Goal: Information Seeking & Learning: Learn about a topic

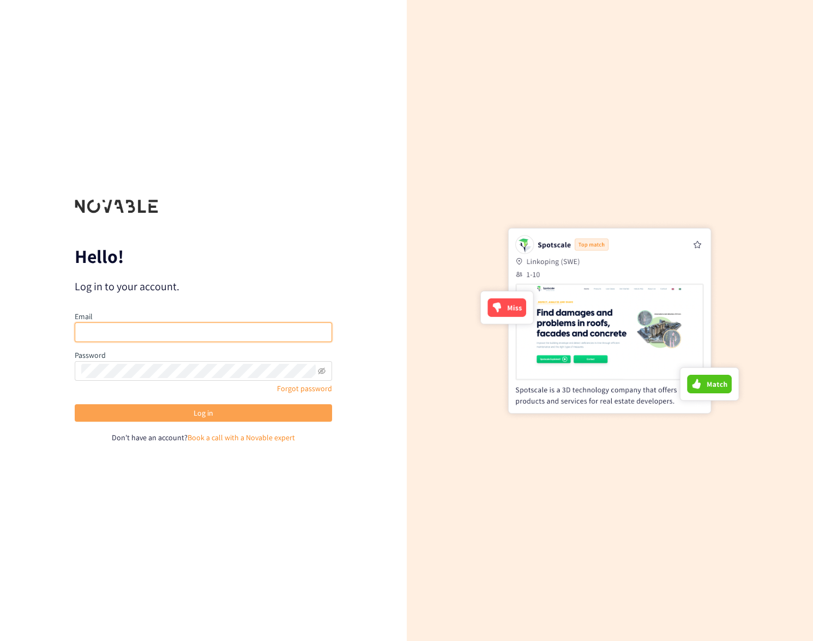
type input "[EMAIL_ADDRESS][DOMAIN_NAME]"
click at [210, 409] on span "Log in" at bounding box center [204, 413] width 20 height 12
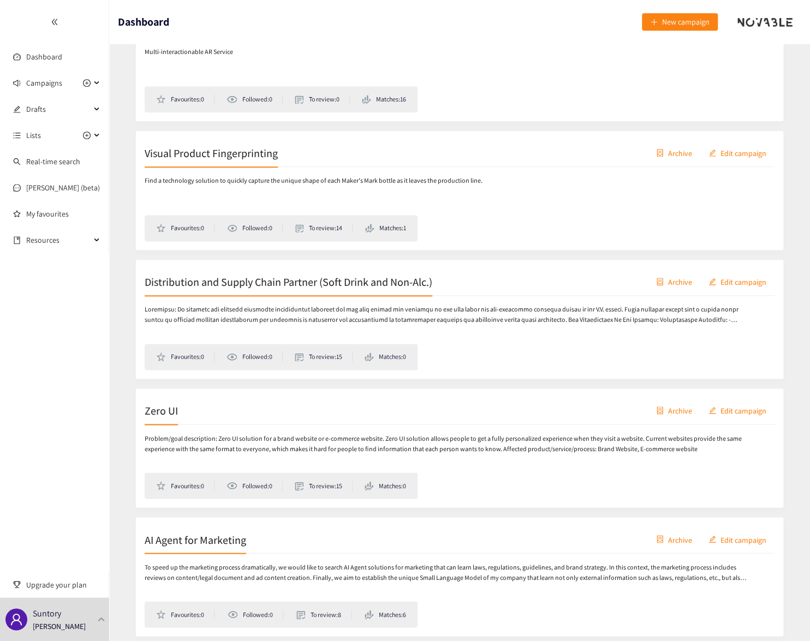
scroll to position [5125, 0]
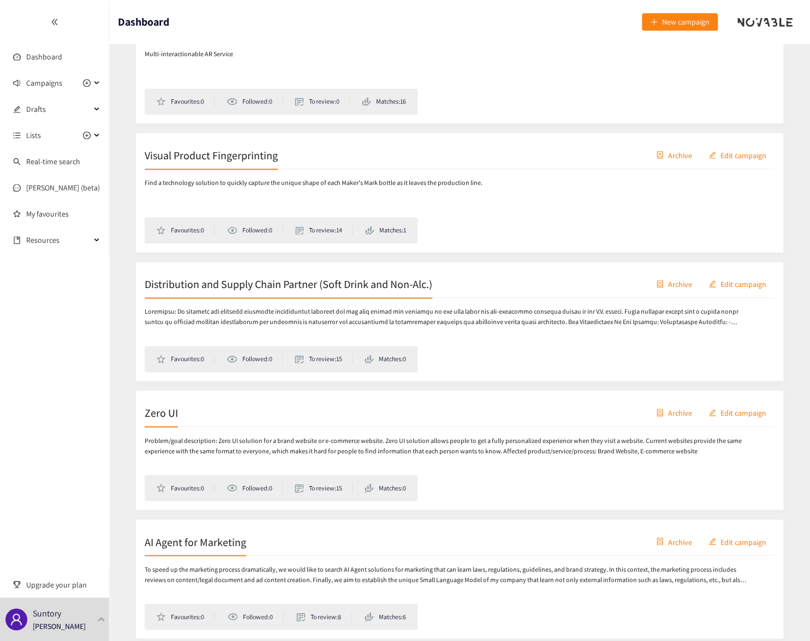
click at [161, 418] on div "Zero UI Archive Edit campaign" at bounding box center [460, 412] width 630 height 27
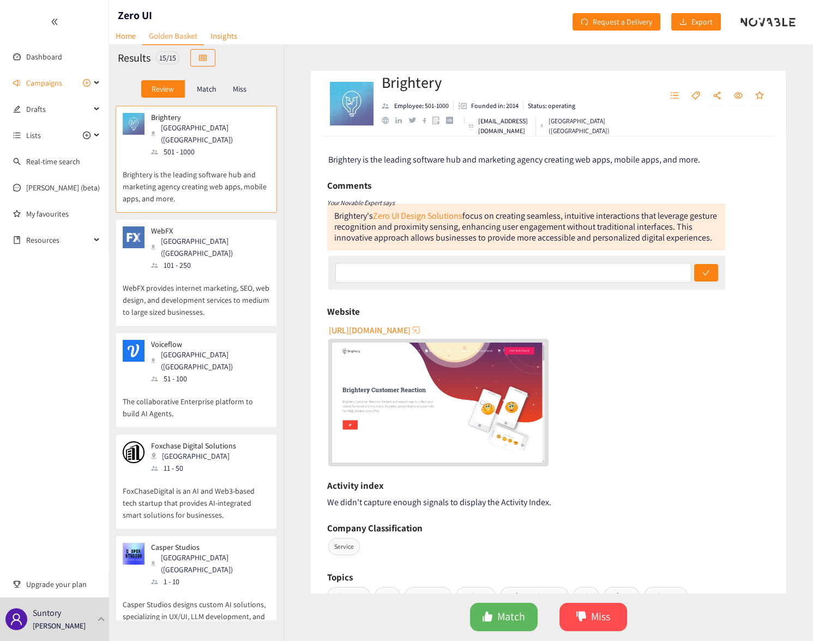
click at [165, 271] on p "WebFX provides internet marketing, SEO, web design, and development services to…" at bounding box center [196, 294] width 147 height 47
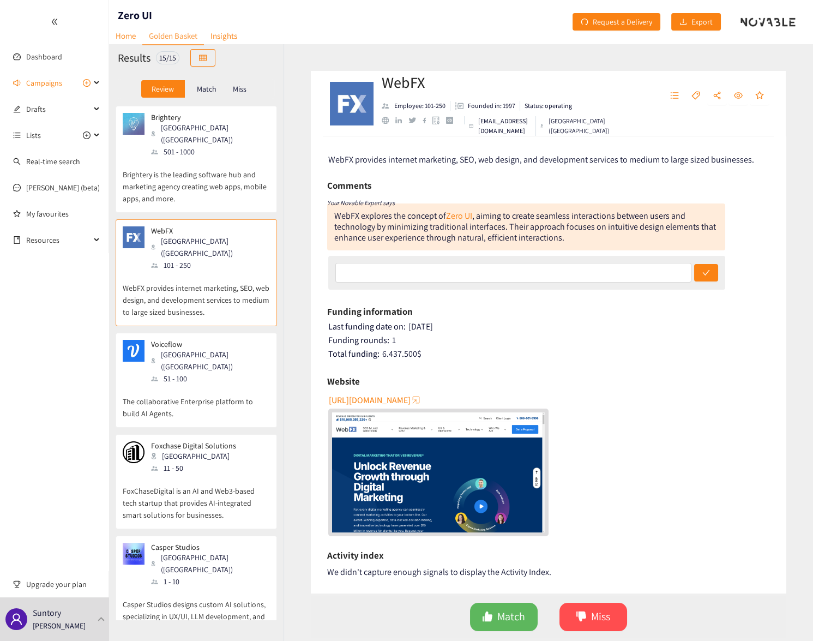
click at [169, 373] on div "51 - 100" at bounding box center [210, 379] width 118 height 12
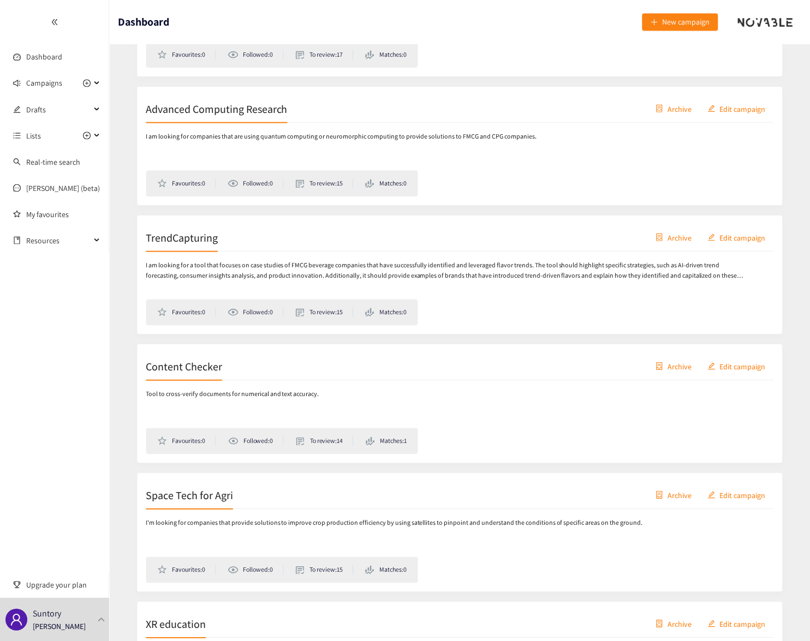
scroll to position [3141, 0]
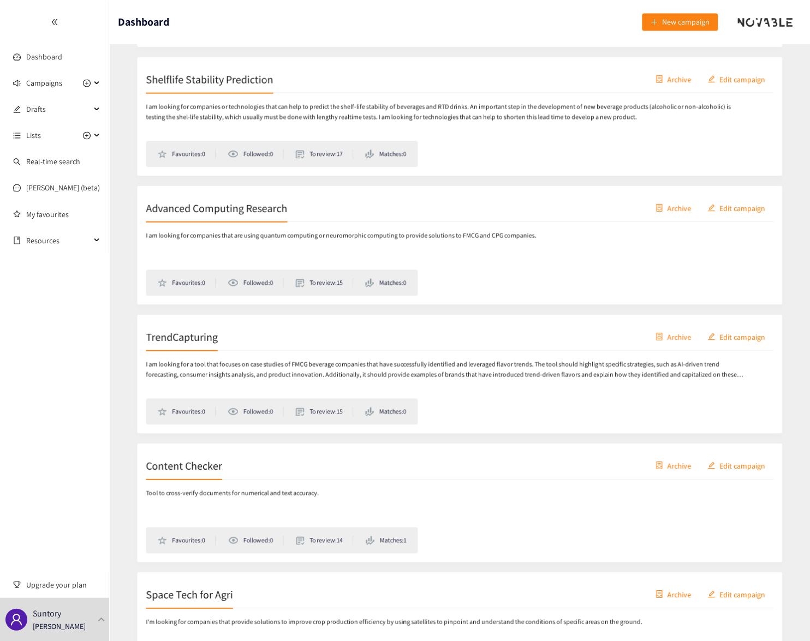
click at [205, 345] on div "TrendCapturing Archive Edit campaign" at bounding box center [460, 336] width 630 height 27
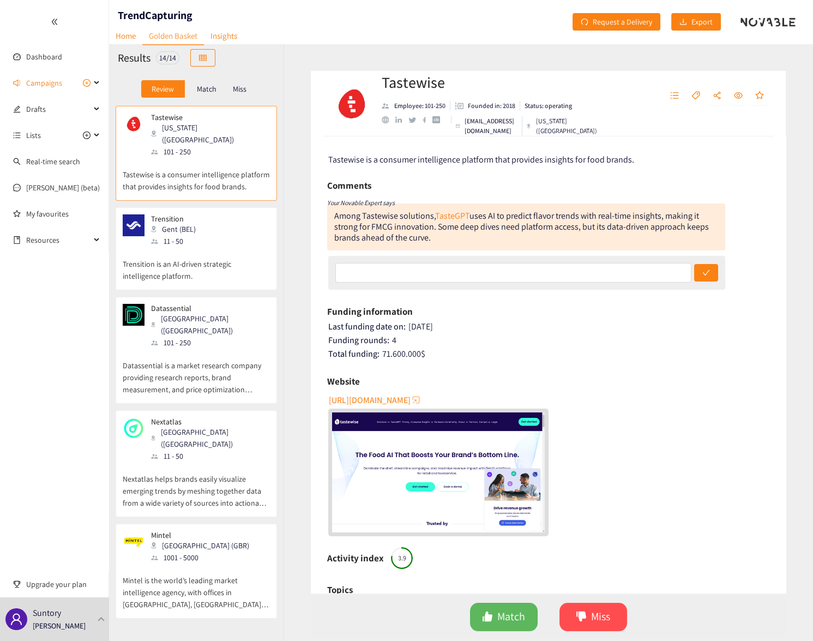
click at [212, 247] on p "Trensition is an AI-driven strategic intelligence platform." at bounding box center [196, 264] width 147 height 35
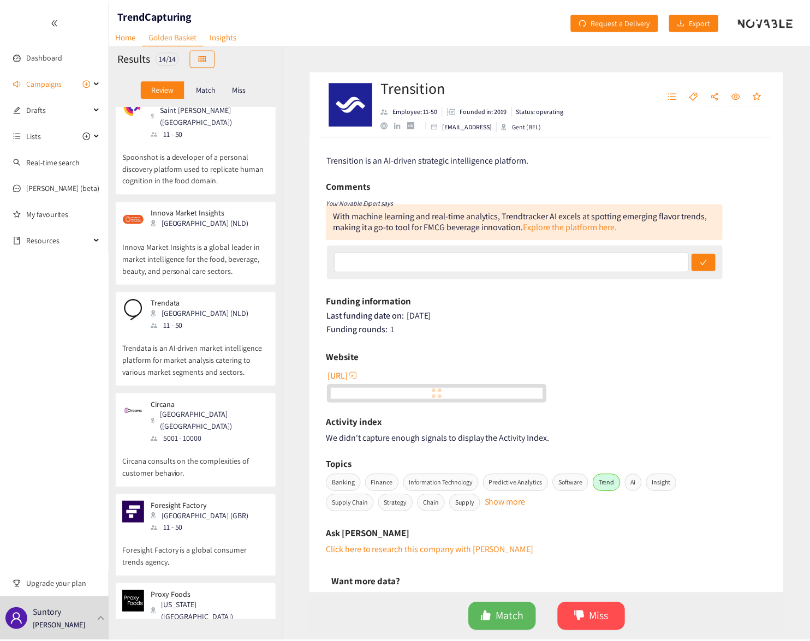
scroll to position [546, 0]
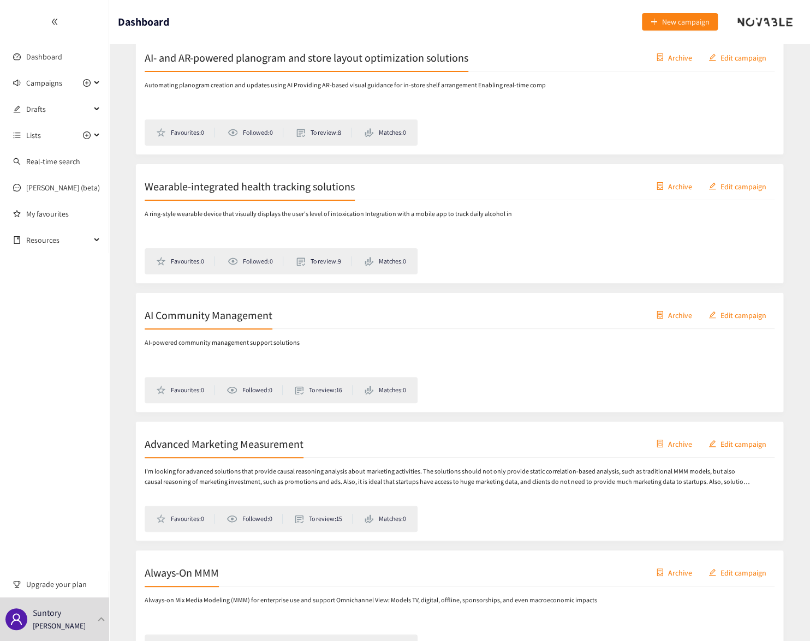
scroll to position [2033, 0]
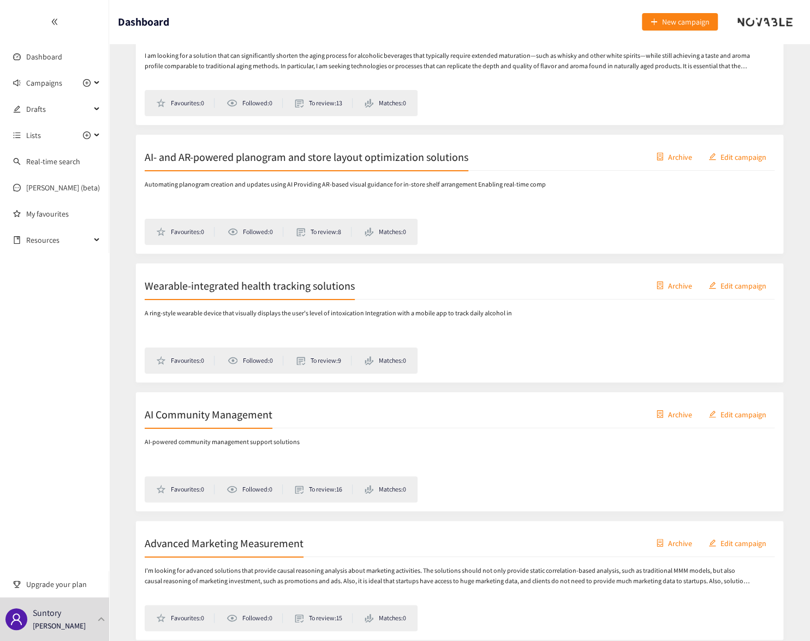
click at [319, 283] on h2 "Wearable-integrated health tracking solutions" at bounding box center [250, 285] width 210 height 15
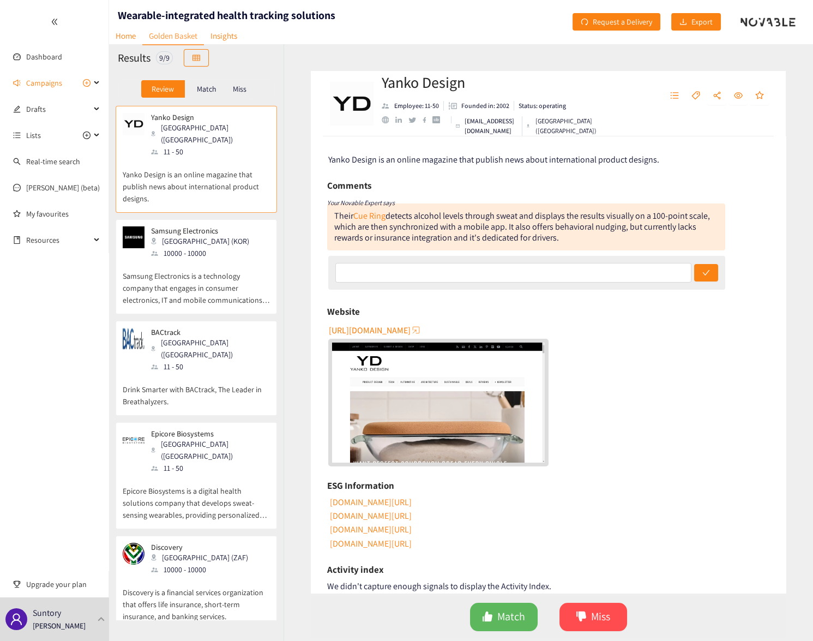
click at [162, 226] on p "Samsung Electronics" at bounding box center [200, 230] width 98 height 9
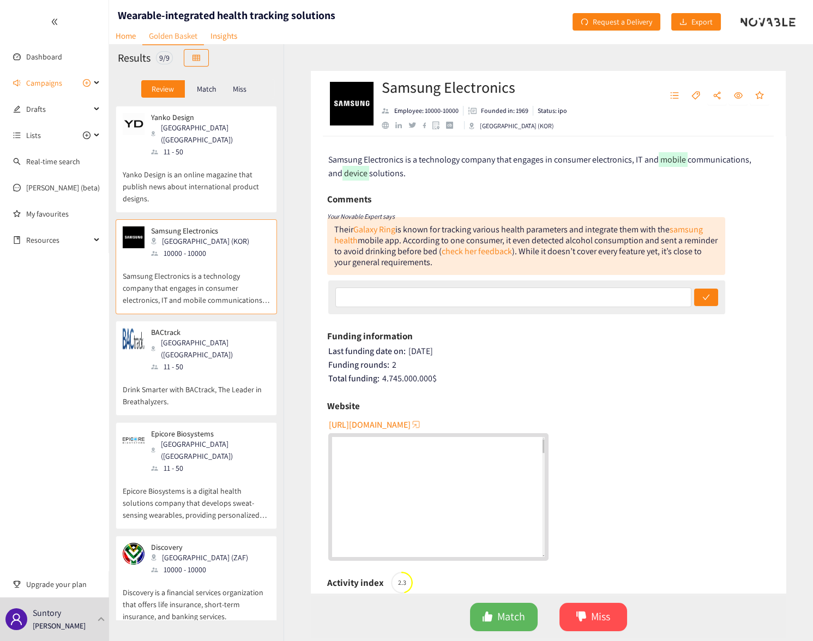
click at [172, 361] on div "11 - 50" at bounding box center [210, 367] width 118 height 12
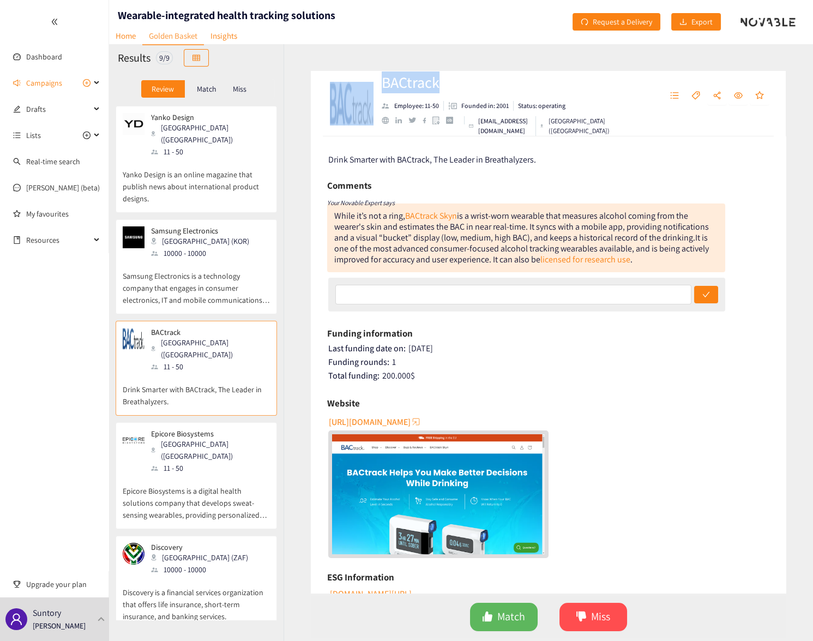
drag, startPoint x: 376, startPoint y: 79, endPoint x: 440, endPoint y: 80, distance: 63.8
click at [440, 80] on div "BACtrack Employee: 11-50 Founded in: 2001 Status: operating [EMAIL_ADDRESS][DOM…" at bounding box center [548, 103] width 475 height 65
drag, startPoint x: 440, startPoint y: 80, endPoint x: 447, endPoint y: 77, distance: 7.4
click at [447, 77] on h2 "BACtrack" at bounding box center [486, 82] width 208 height 22
drag, startPoint x: 447, startPoint y: 77, endPoint x: 385, endPoint y: 76, distance: 62.2
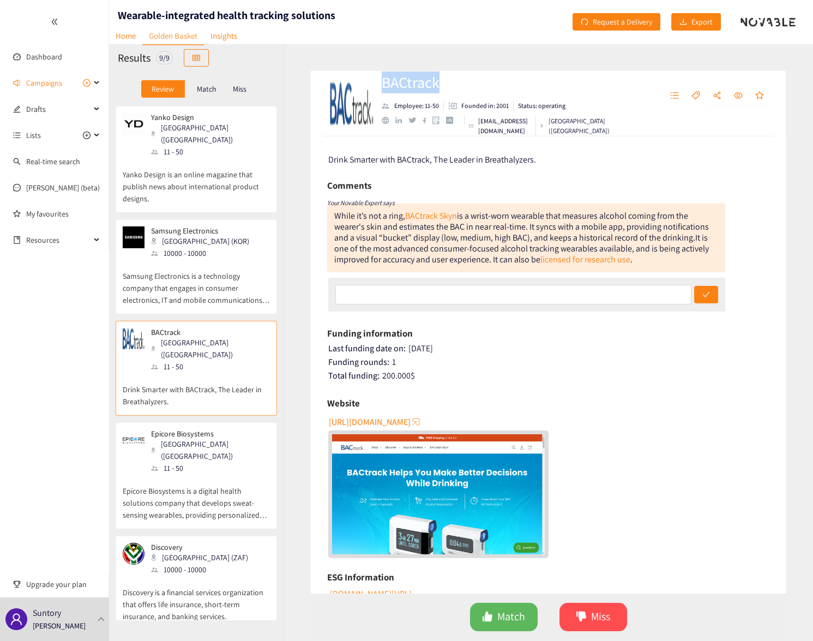
click at [385, 76] on h2 "BACtrack" at bounding box center [486, 82] width 208 height 22
